Goal: Transaction & Acquisition: Purchase product/service

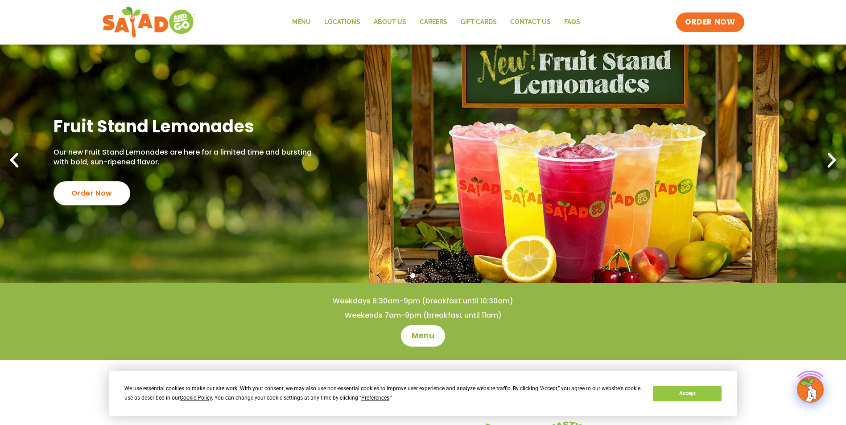
scroll to position [45, 0]
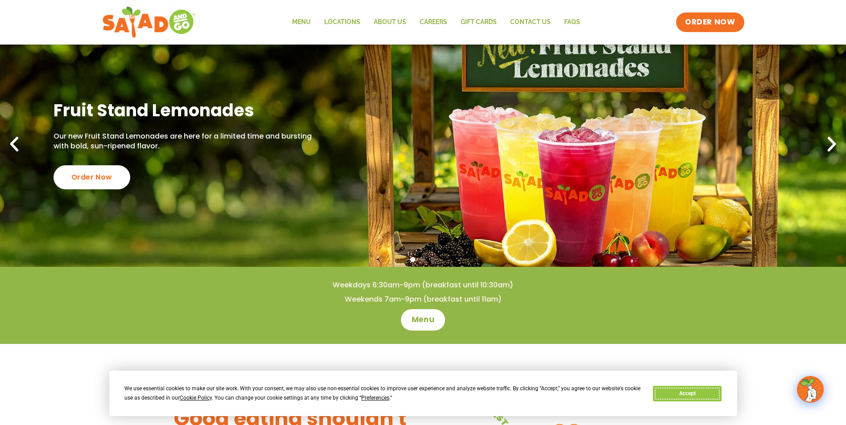
click at [684, 395] on button "Accept" at bounding box center [687, 394] width 69 height 16
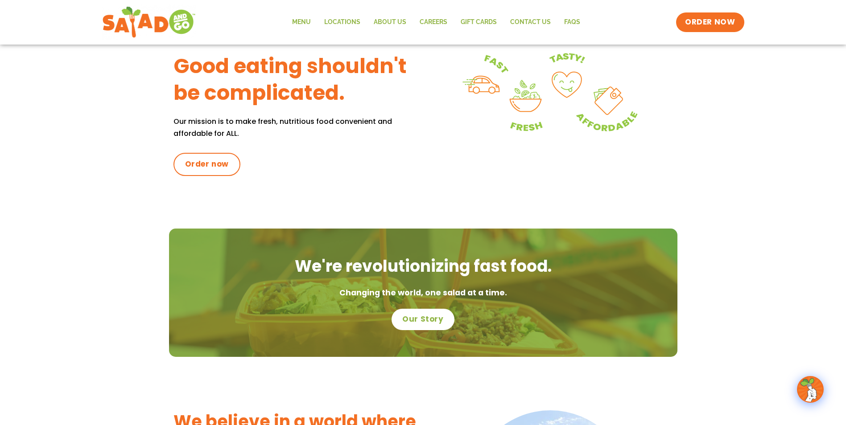
scroll to position [446, 0]
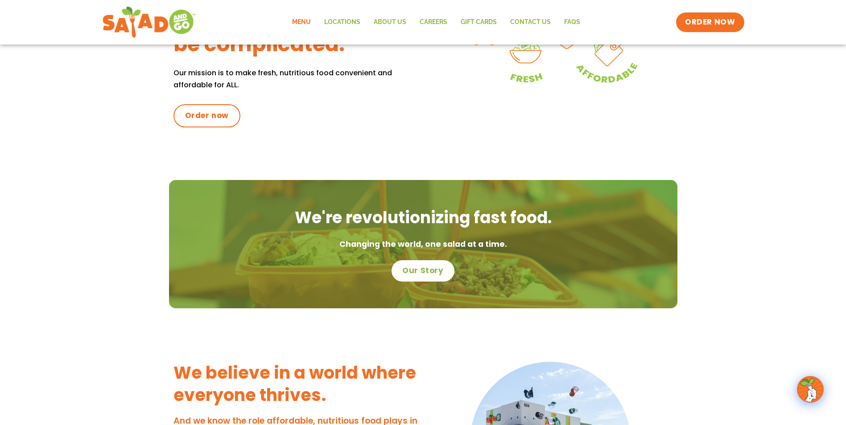
click at [296, 18] on link "Menu" at bounding box center [301, 22] width 32 height 21
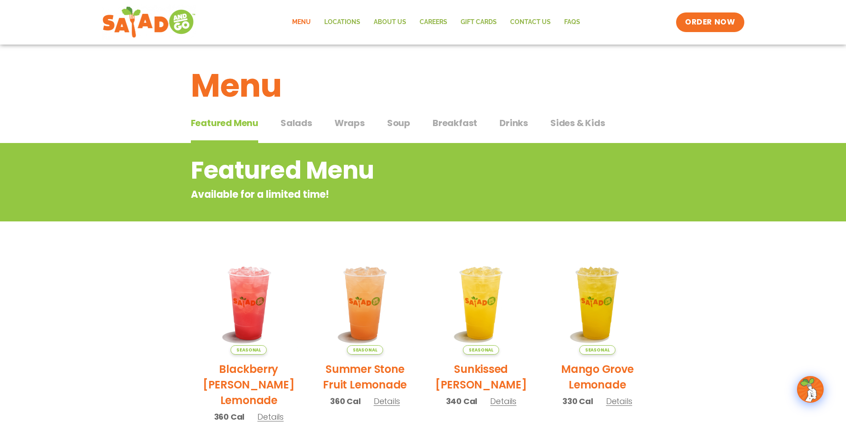
click at [297, 117] on span "Salads" at bounding box center [296, 122] width 32 height 13
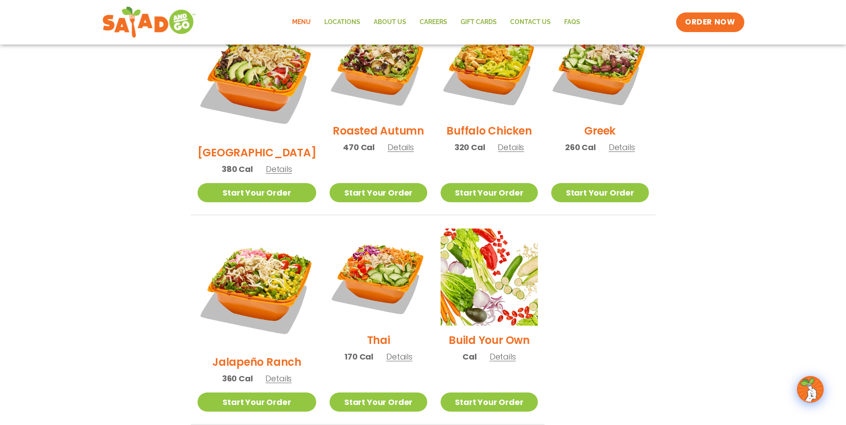
scroll to position [535, 0]
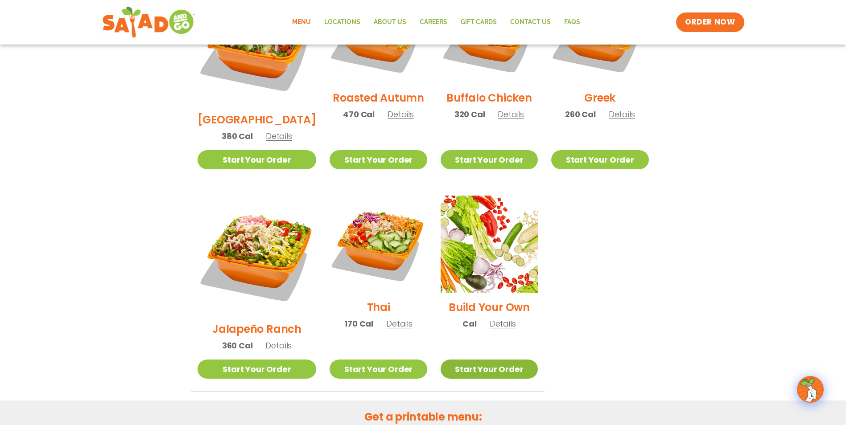
click at [498, 360] on link "Start Your Order" at bounding box center [489, 369] width 97 height 19
